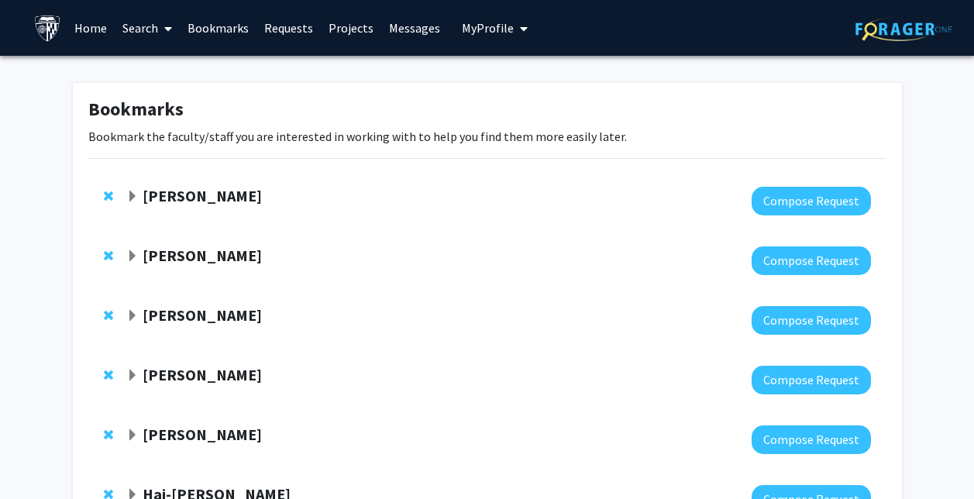
click at [195, 198] on strong "Karen Fleming" at bounding box center [202, 195] width 119 height 19
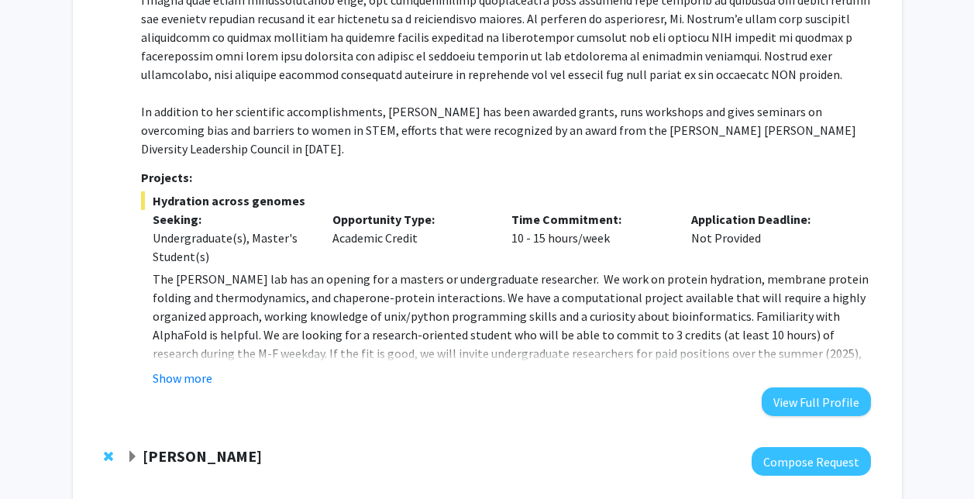
scroll to position [384, 0]
click at [804, 392] on button "View Full Profile" at bounding box center [816, 401] width 109 height 29
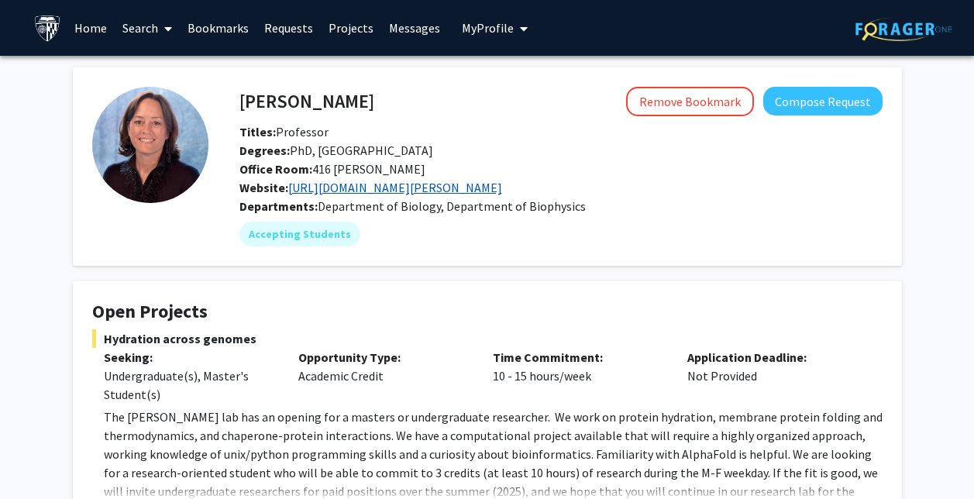
click at [431, 195] on link "https://pages.jh.edu/fleming/" at bounding box center [395, 187] width 214 height 15
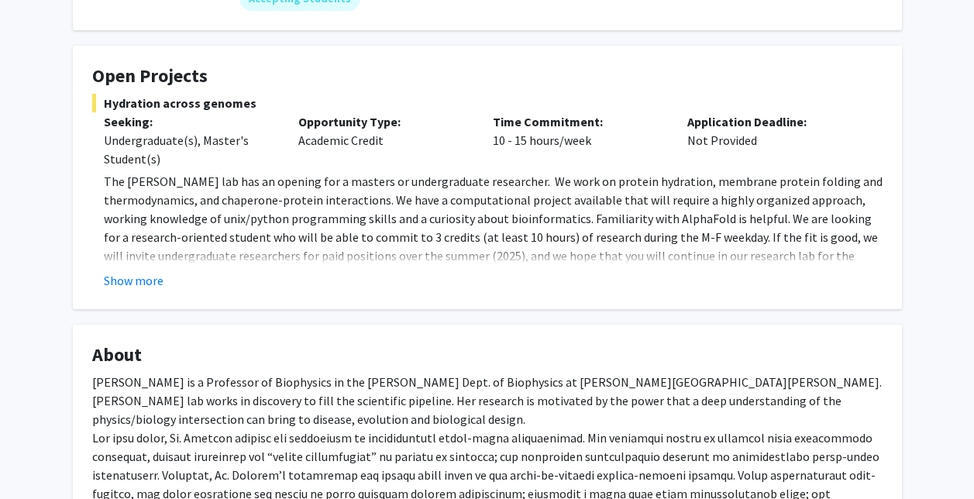
scroll to position [236, 0]
click at [168, 286] on div "Show more" at bounding box center [493, 279] width 779 height 19
click at [152, 281] on button "Show more" at bounding box center [134, 279] width 60 height 19
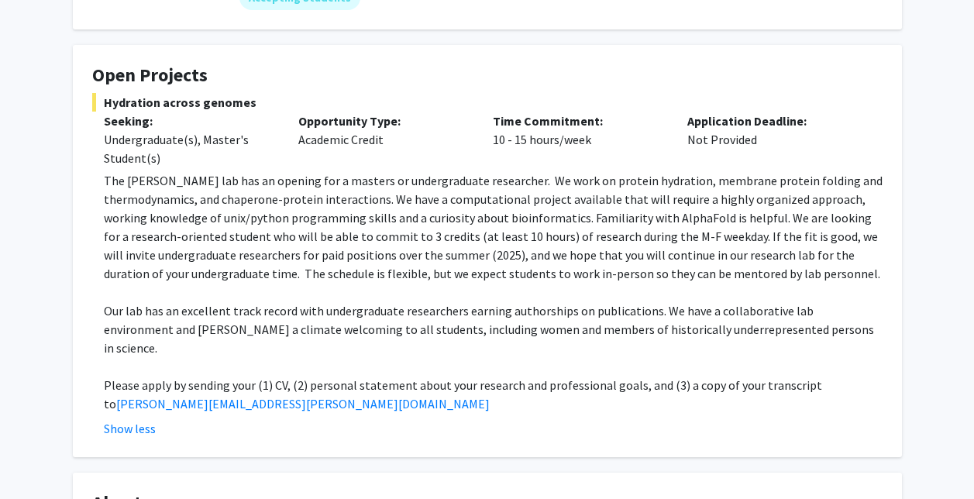
scroll to position [0, 0]
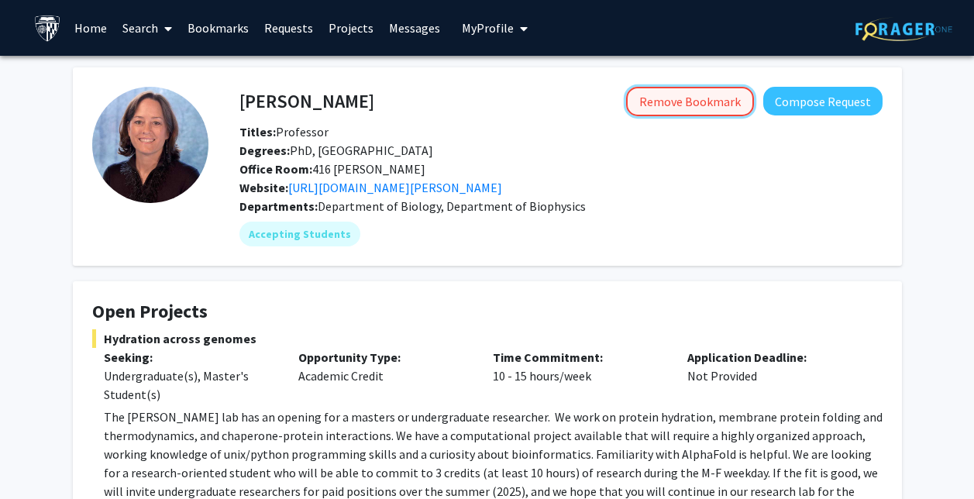
click at [658, 102] on button "Remove Bookmark" at bounding box center [690, 101] width 128 height 29
click at [227, 29] on link "Bookmarks" at bounding box center [218, 28] width 77 height 54
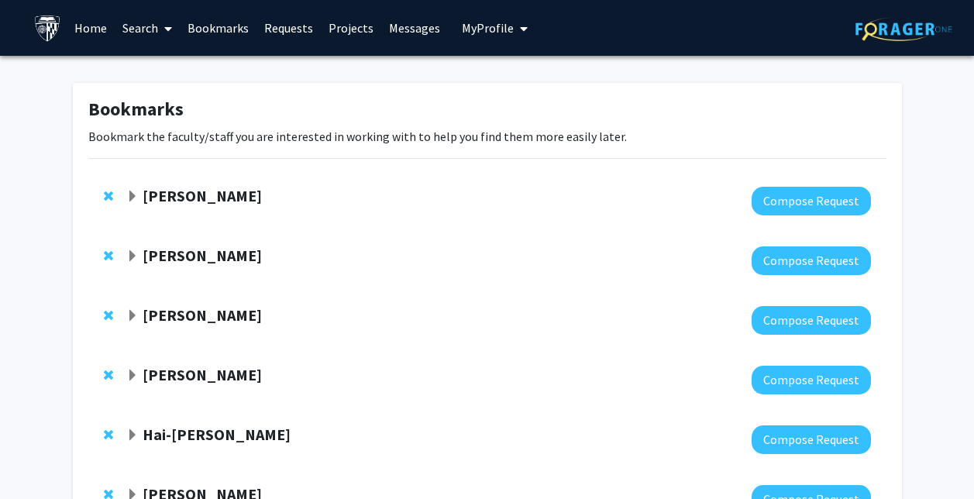
scroll to position [33, 0]
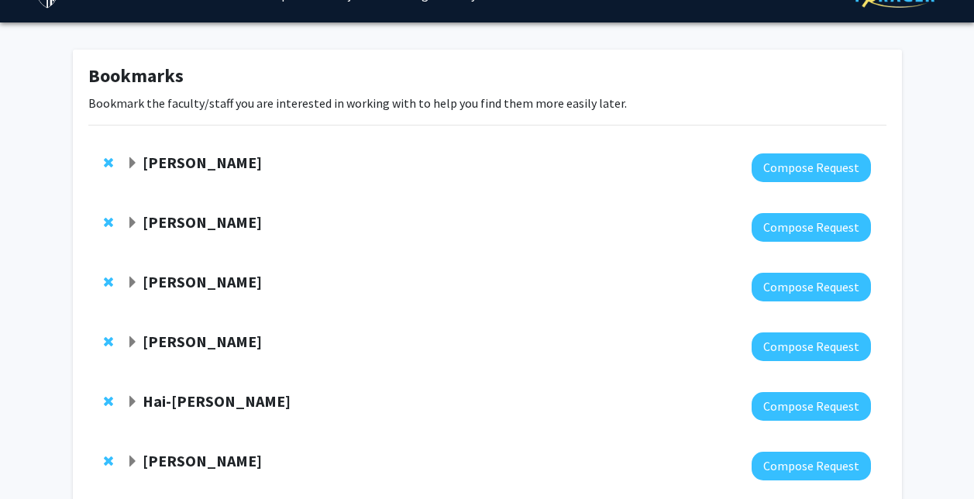
click at [181, 167] on strong "Sixuan Li" at bounding box center [202, 162] width 119 height 19
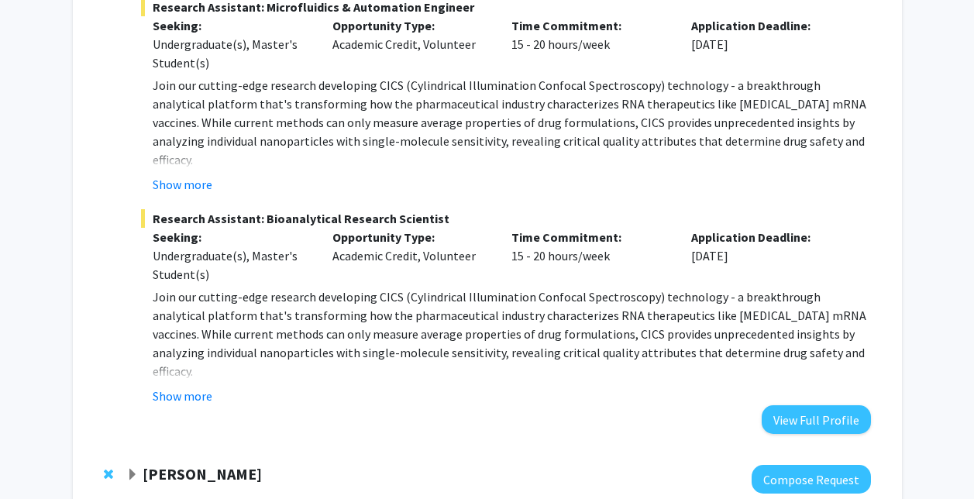
scroll to position [612, 0]
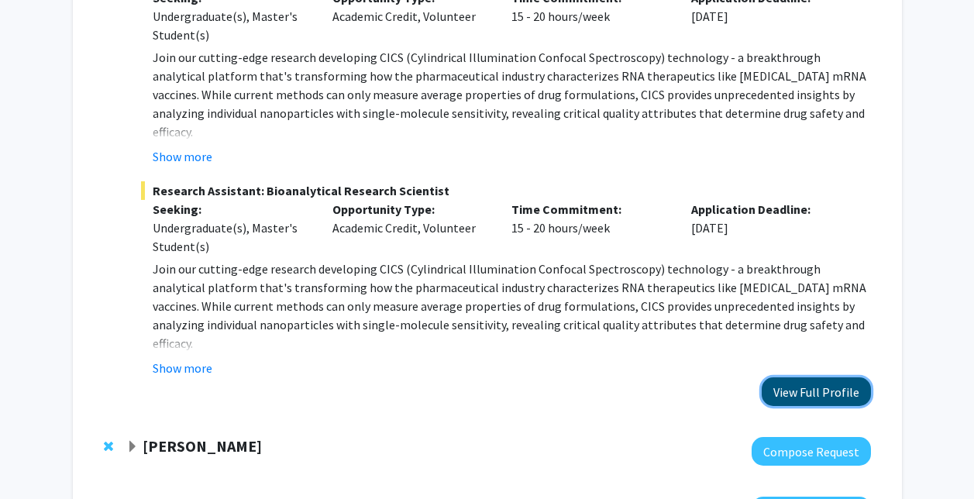
click at [849, 377] on button "View Full Profile" at bounding box center [816, 391] width 109 height 29
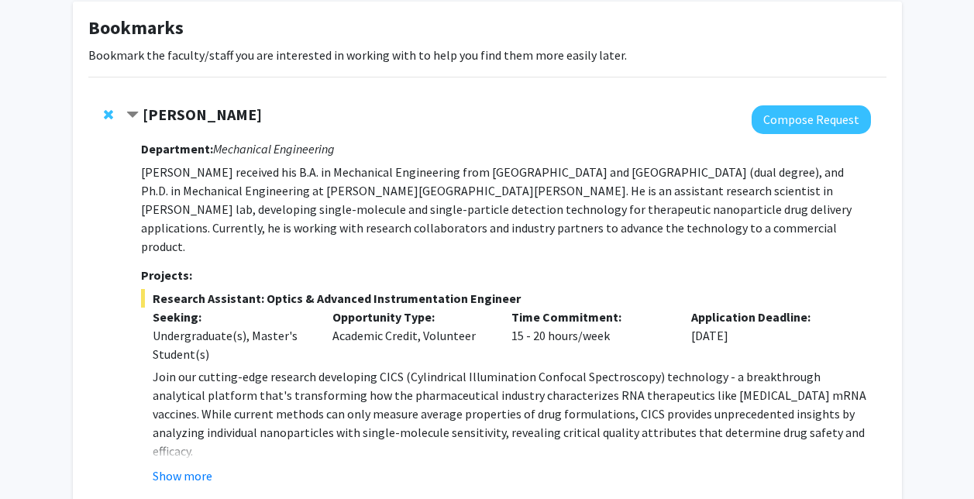
scroll to position [0, 0]
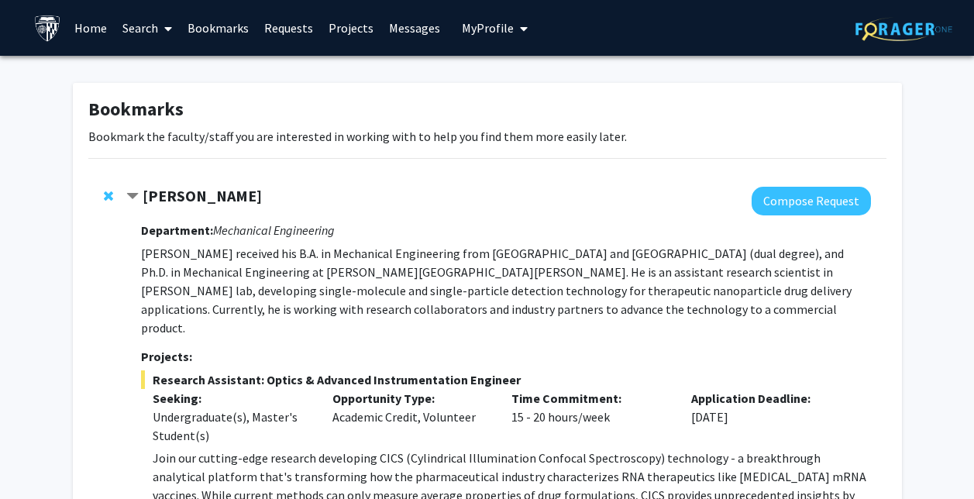
click at [106, 196] on span "Remove Sixuan Li from bookmarks" at bounding box center [108, 196] width 9 height 12
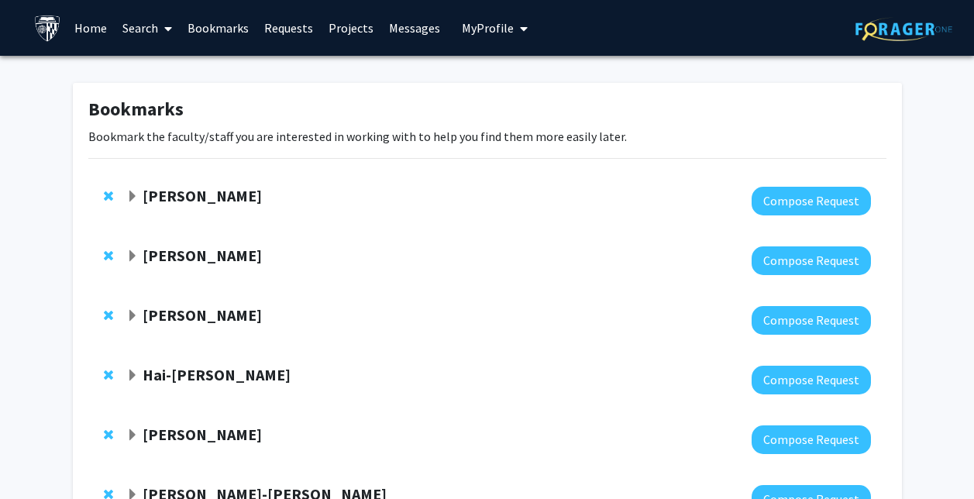
click at [229, 198] on strong "Anthony K. L. Leung" at bounding box center [202, 195] width 119 height 19
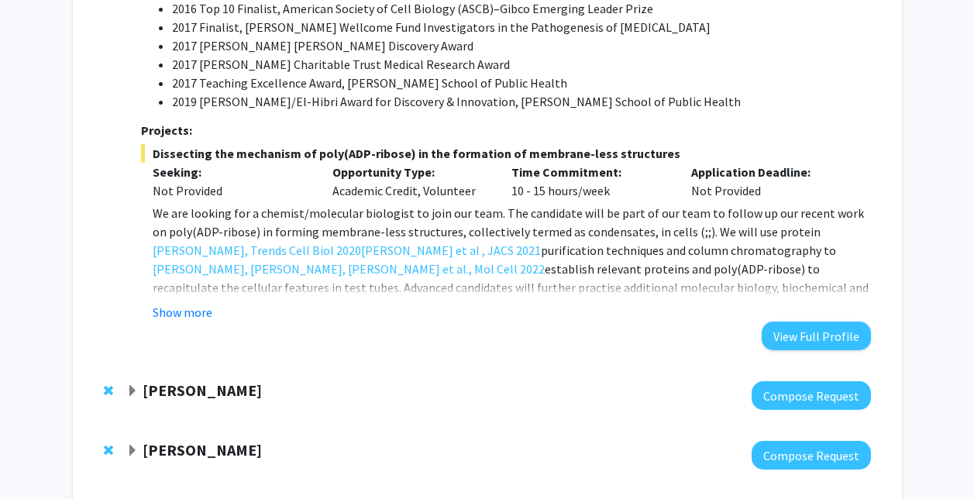
scroll to position [1042, 0]
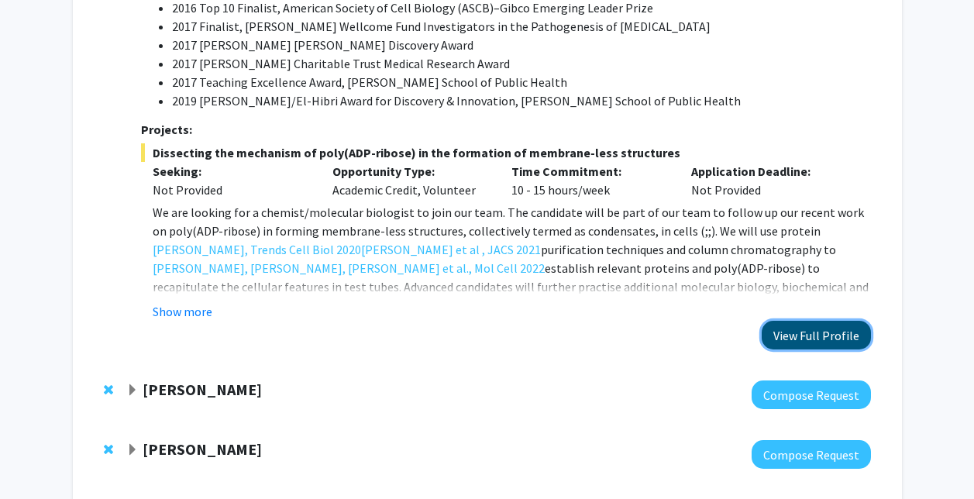
click at [814, 321] on button "View Full Profile" at bounding box center [816, 335] width 109 height 29
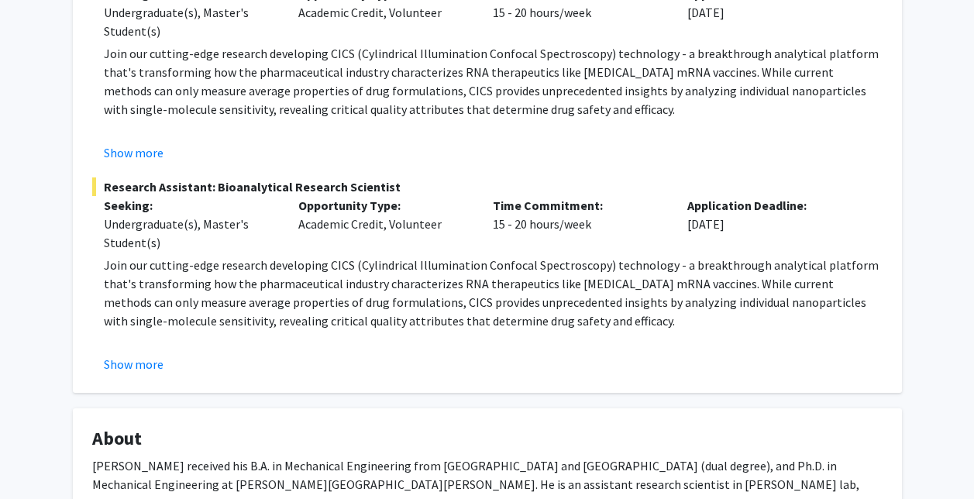
scroll to position [532, 0]
click at [149, 378] on fg-card "Open Projects Research Assistant: Optics & Advanced Instrumentation Engineer Se…" at bounding box center [487, 49] width 829 height 687
click at [132, 363] on button "Show more" at bounding box center [134, 363] width 60 height 19
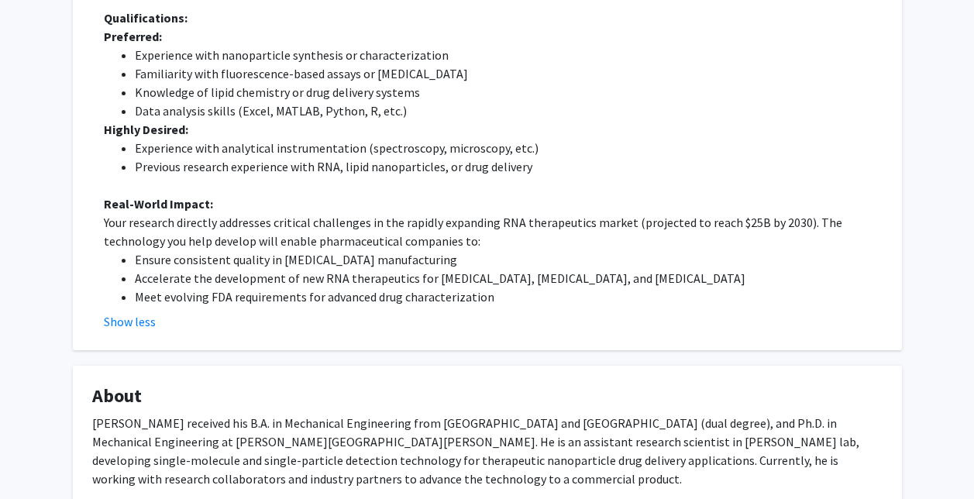
scroll to position [1107, 0]
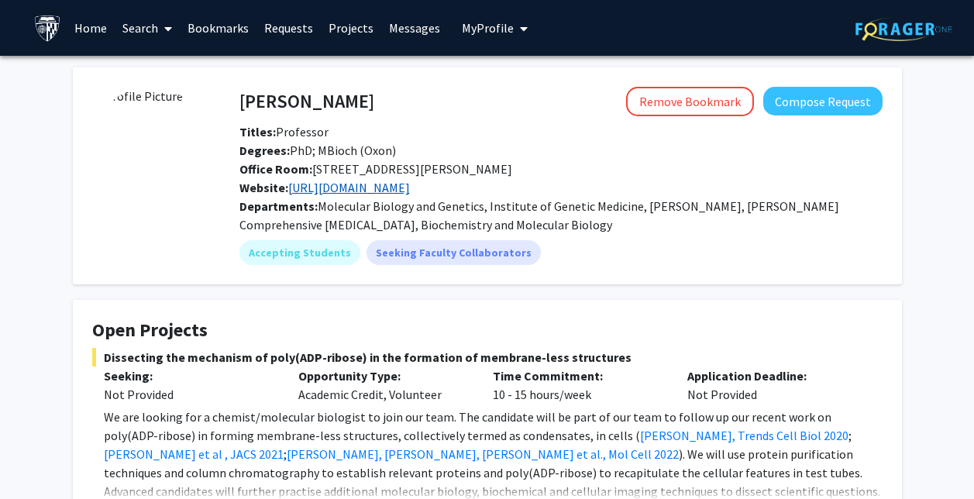
click at [393, 191] on link "[URL][DOMAIN_NAME]" at bounding box center [349, 187] width 122 height 15
click at [226, 22] on link "Bookmarks" at bounding box center [218, 28] width 77 height 54
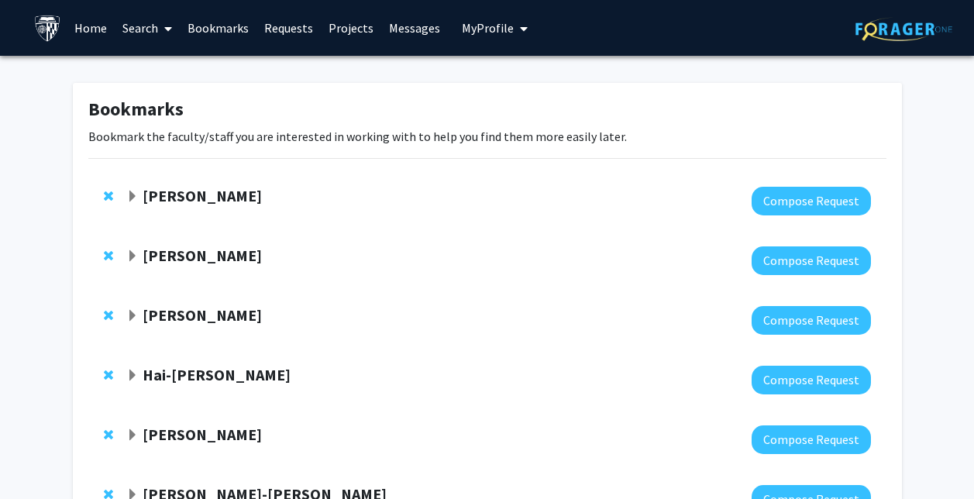
scroll to position [126, 0]
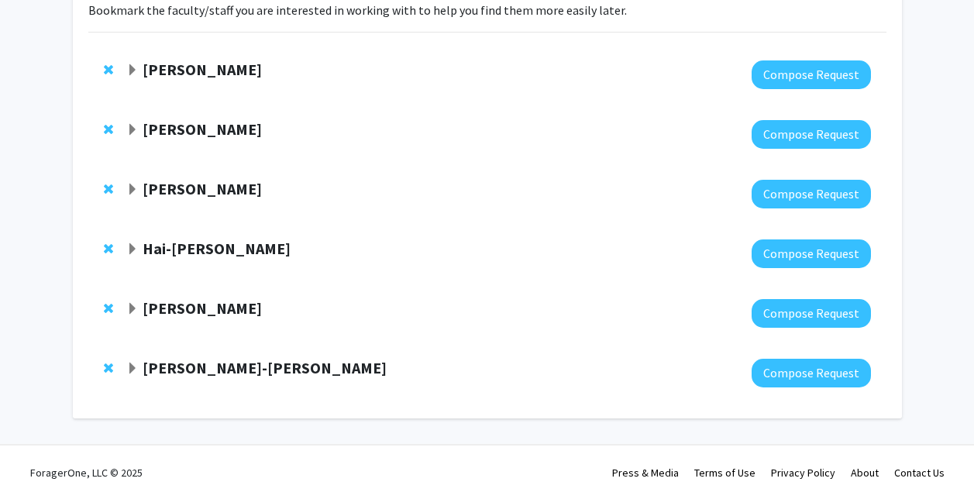
click at [198, 251] on strong "Hai-[PERSON_NAME]" at bounding box center [217, 248] width 148 height 19
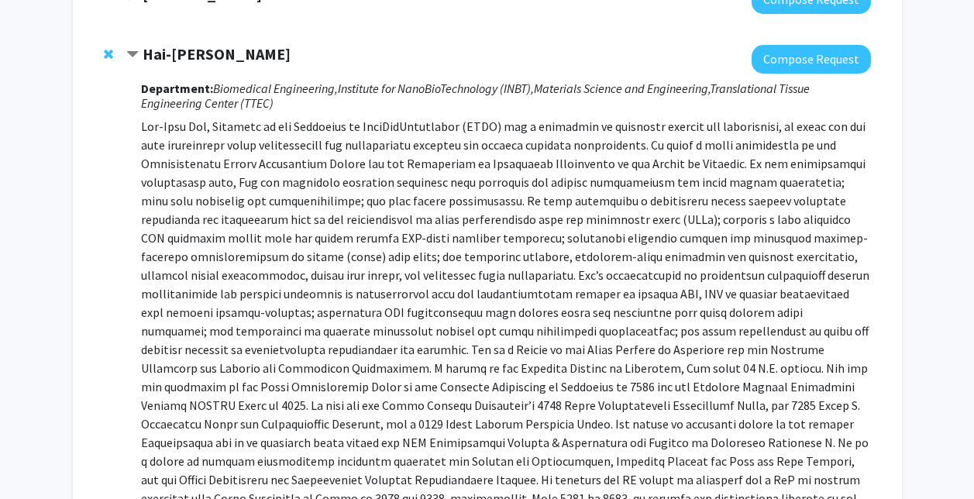
scroll to position [679, 0]
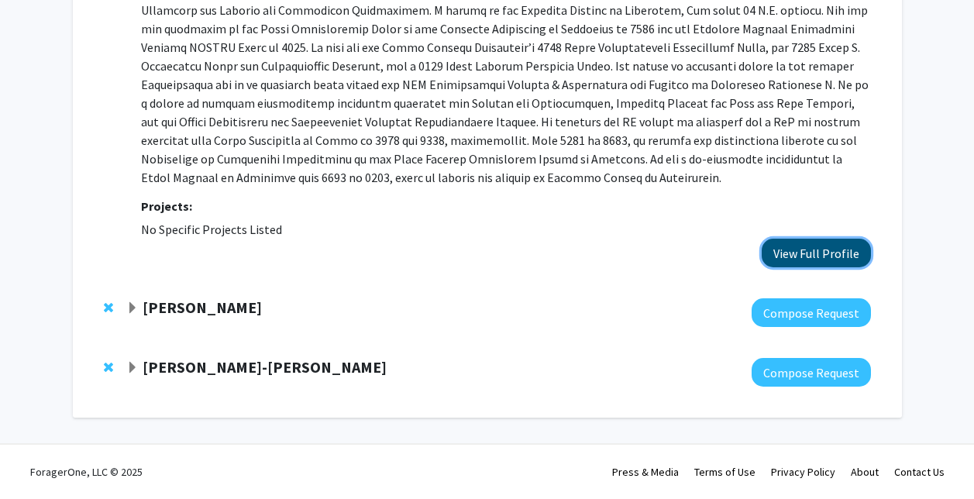
click at [839, 247] on button "View Full Profile" at bounding box center [816, 253] width 109 height 29
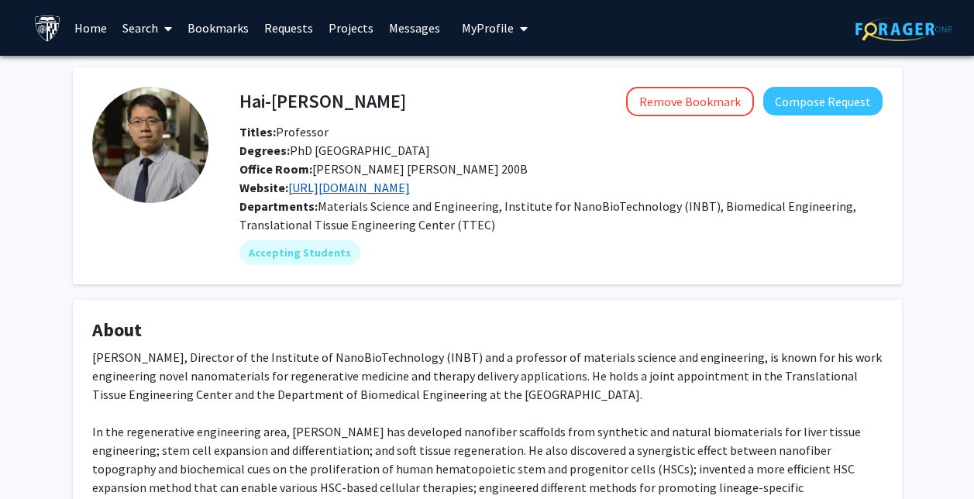
click at [398, 193] on link "[URL][DOMAIN_NAME]" at bounding box center [349, 187] width 122 height 15
